Goal: Task Accomplishment & Management: Manage account settings

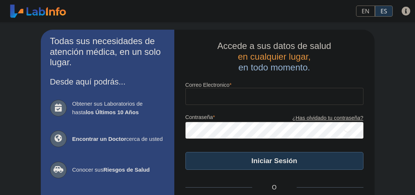
type input "[EMAIL_ADDRESS][DOMAIN_NAME]"
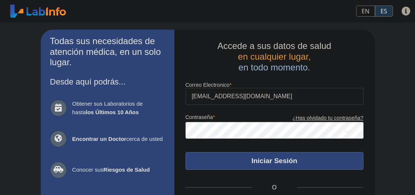
click at [271, 168] on button "Iniciar Sesión" at bounding box center [274, 161] width 178 height 18
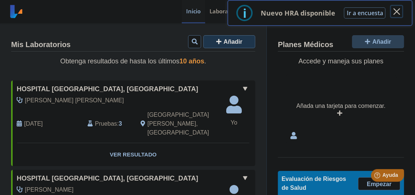
click at [394, 12] on button "×" at bounding box center [396, 11] width 13 height 13
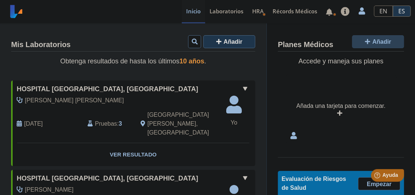
click at [333, 15] on span at bounding box center [328, 11] width 15 height 23
click at [335, 14] on icon at bounding box center [334, 14] width 3 height 3
drag, startPoint x: 332, startPoint y: 16, endPoint x: 329, endPoint y: 12, distance: 4.7
click at [329, 12] on link at bounding box center [328, 12] width 15 height 6
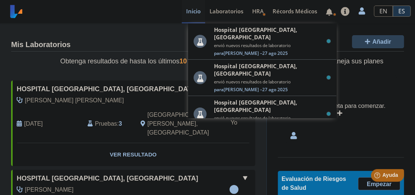
click at [329, 12] on link at bounding box center [328, 12] width 15 height 6
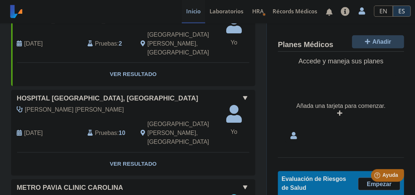
scroll to position [355, 0]
